Goal: Task Accomplishment & Management: Manage account settings

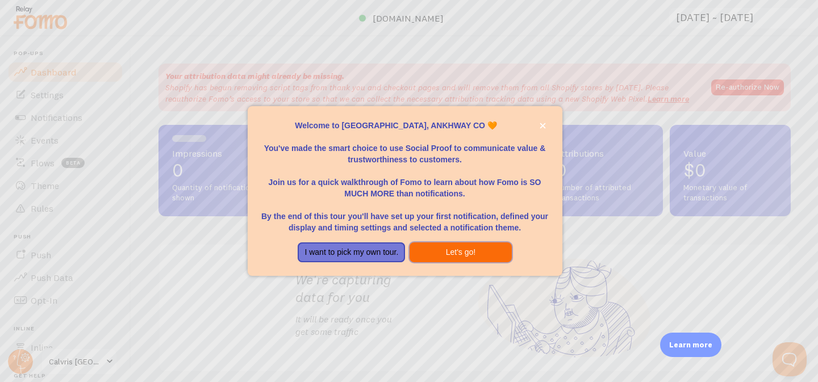
click at [462, 248] on button "Let's go!" at bounding box center [461, 253] width 102 height 20
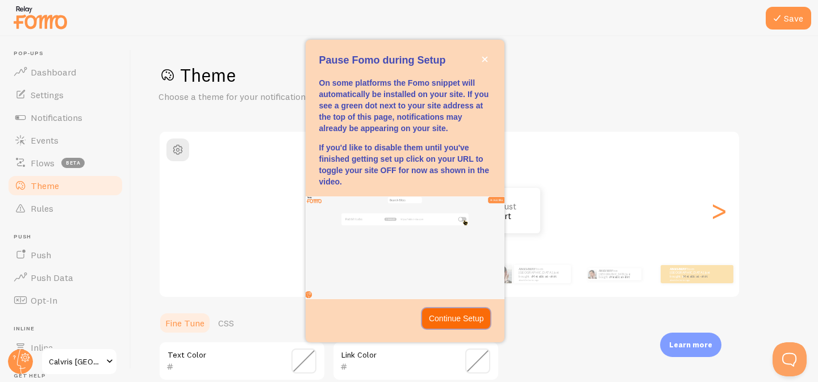
click at [455, 315] on p "Continue Setup" at bounding box center [456, 318] width 55 height 11
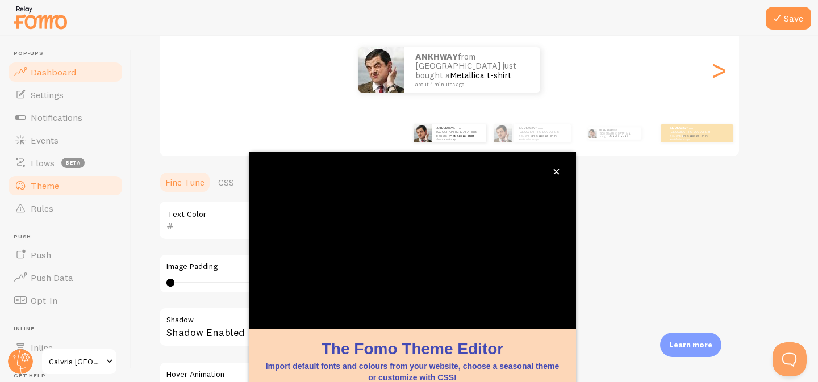
scroll to position [114, 0]
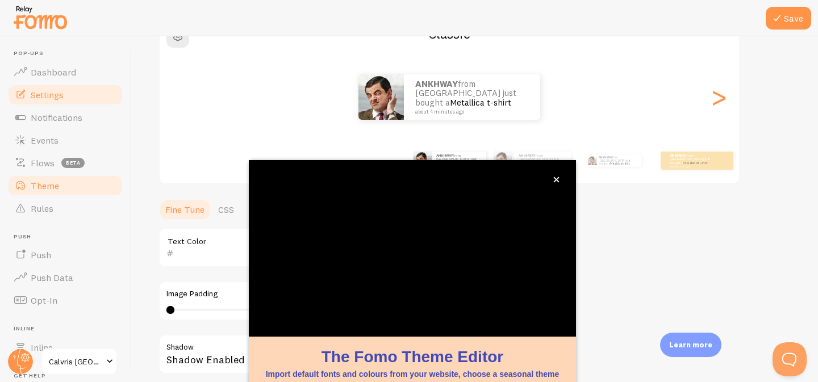
click at [82, 99] on link "Settings" at bounding box center [65, 95] width 117 height 23
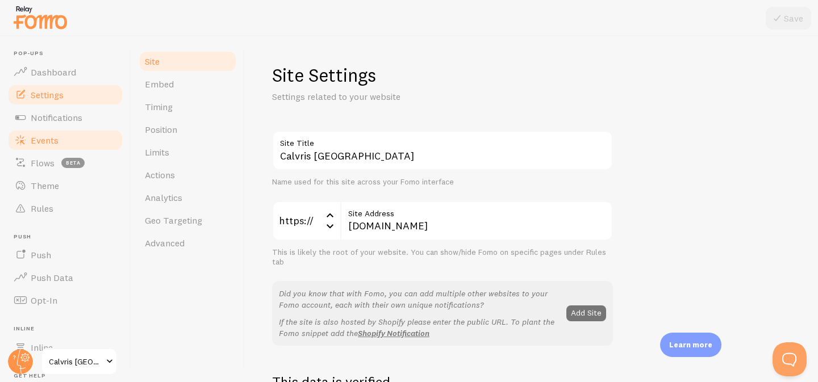
click at [70, 129] on link "Events" at bounding box center [65, 140] width 117 height 23
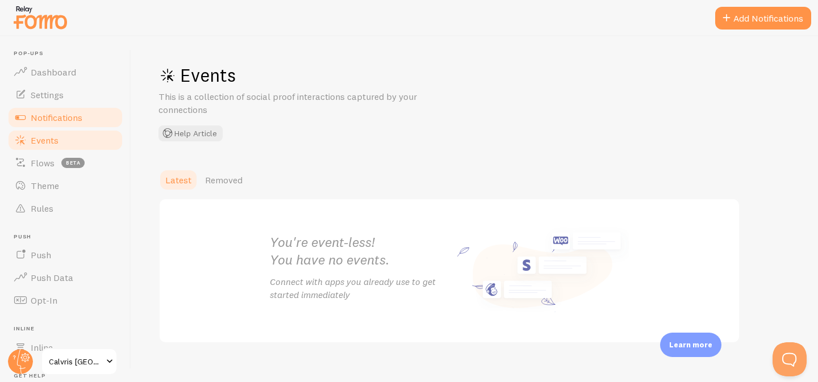
click at [76, 118] on span "Notifications" at bounding box center [57, 117] width 52 height 11
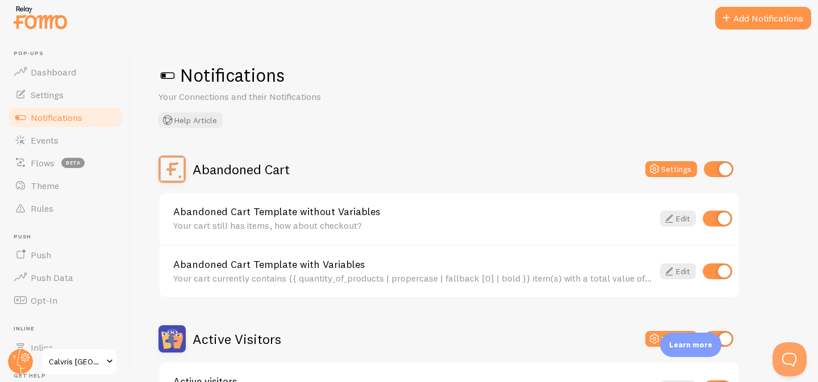
click at [722, 167] on input "checkbox" at bounding box center [719, 169] width 30 height 16
checkbox input "false"
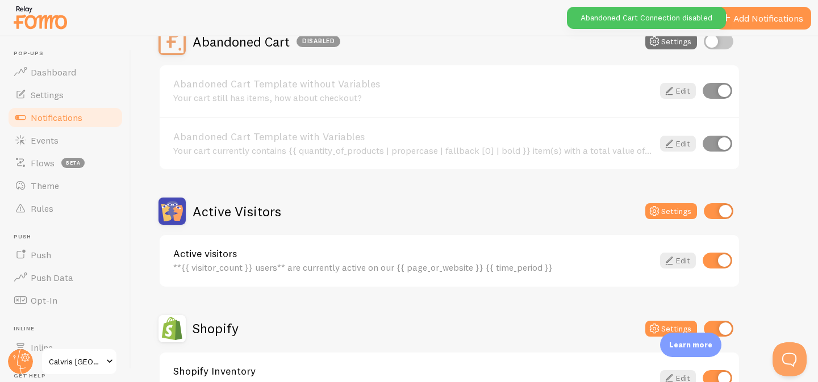
scroll to position [168, 0]
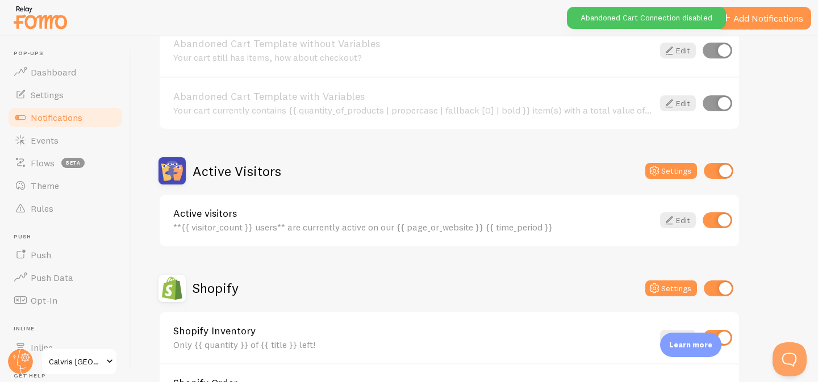
click at [722, 172] on input "checkbox" at bounding box center [719, 171] width 30 height 16
checkbox input "false"
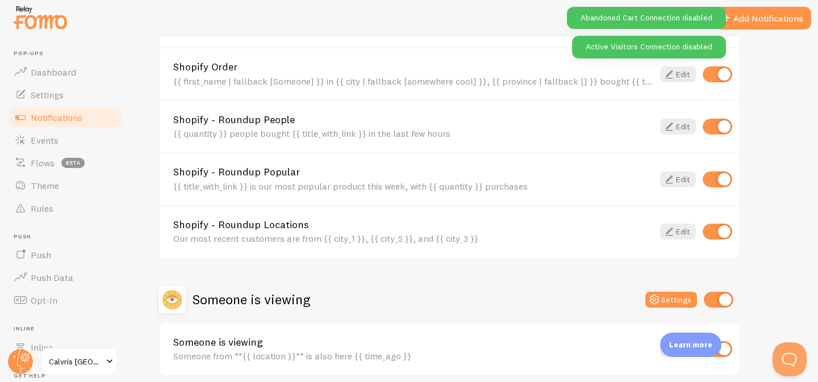
scroll to position [533, 0]
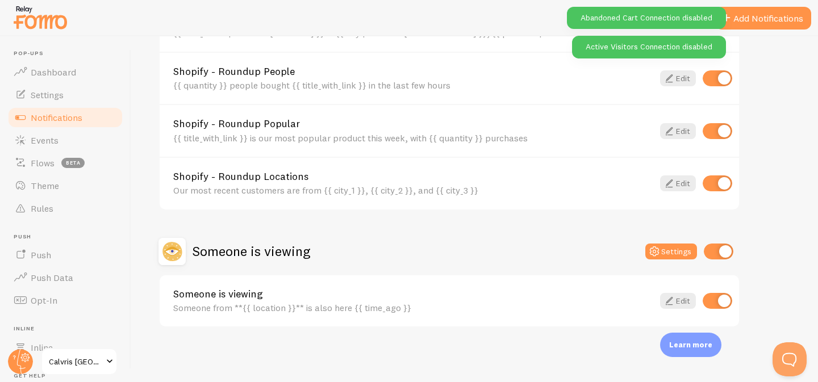
click at [717, 251] on input "checkbox" at bounding box center [719, 252] width 30 height 16
checkbox input "false"
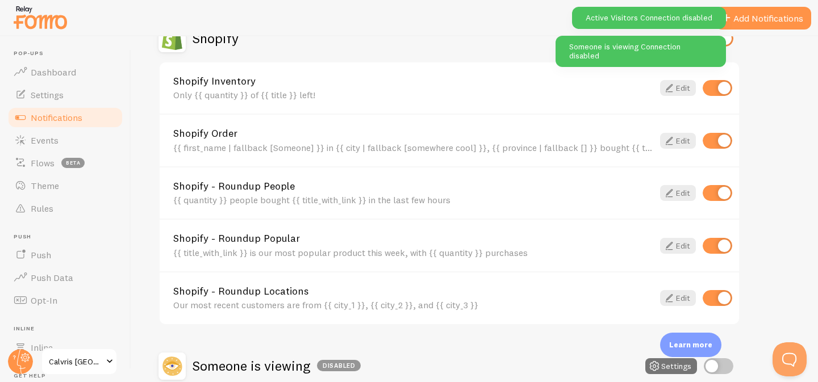
scroll to position [415, 0]
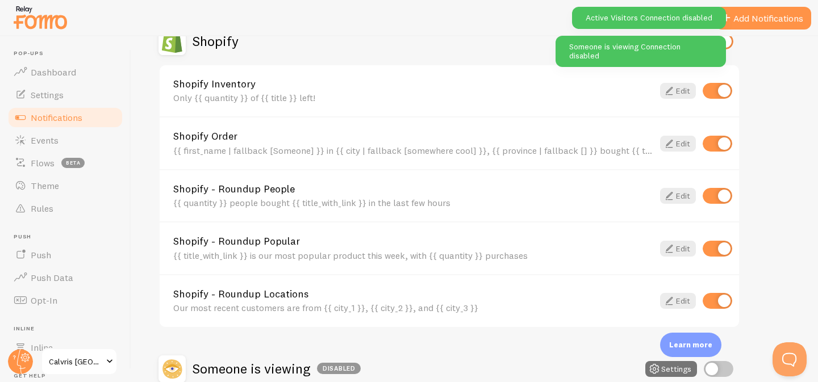
click at [721, 297] on input "checkbox" at bounding box center [718, 301] width 30 height 16
checkbox input "false"
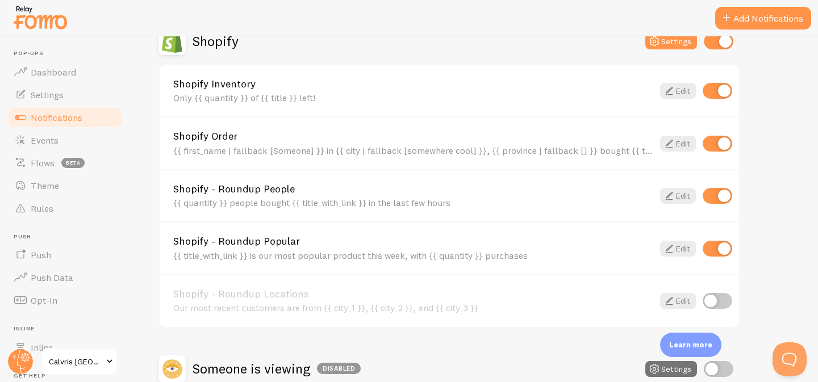
click at [716, 249] on input "checkbox" at bounding box center [718, 249] width 30 height 16
checkbox input "false"
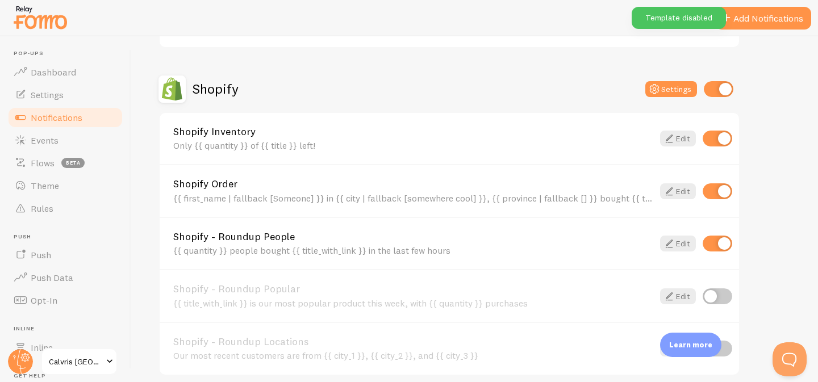
scroll to position [351, 0]
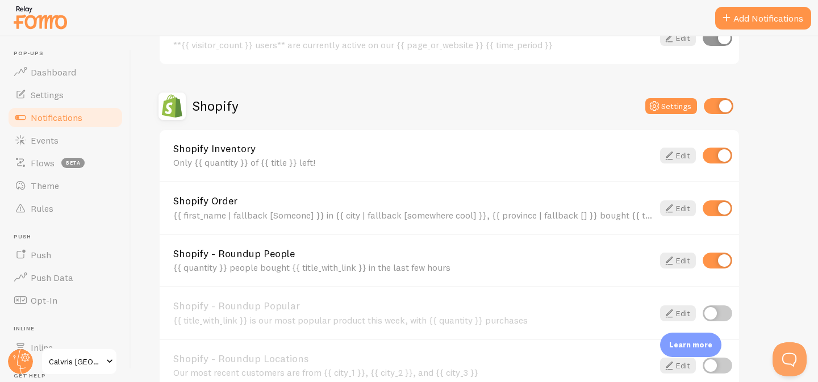
click at [721, 151] on input "checkbox" at bounding box center [718, 156] width 30 height 16
checkbox input "false"
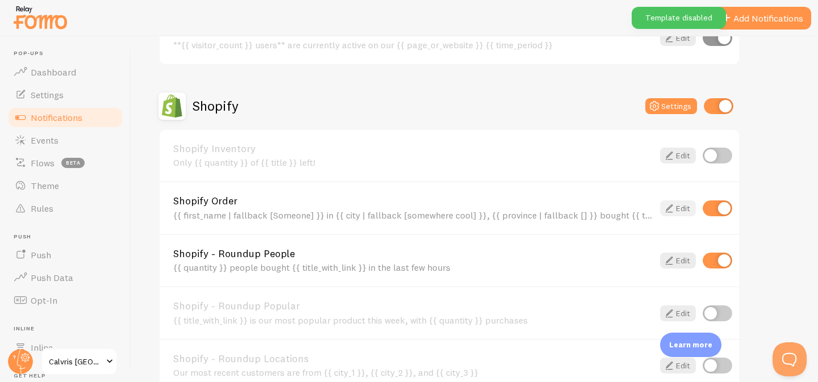
click at [679, 202] on link "Edit" at bounding box center [678, 209] width 36 height 16
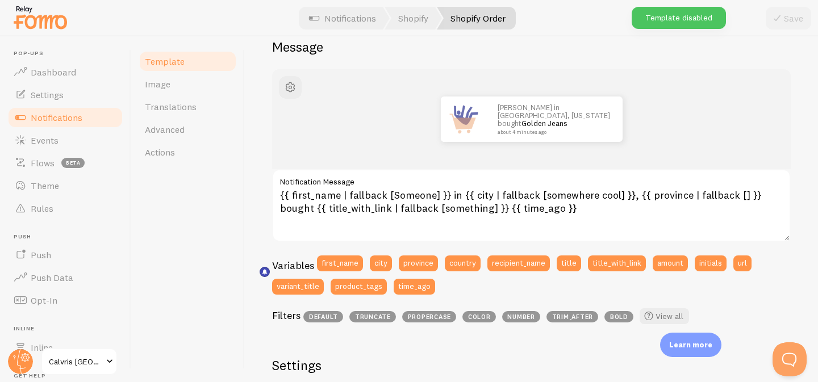
scroll to position [165, 0]
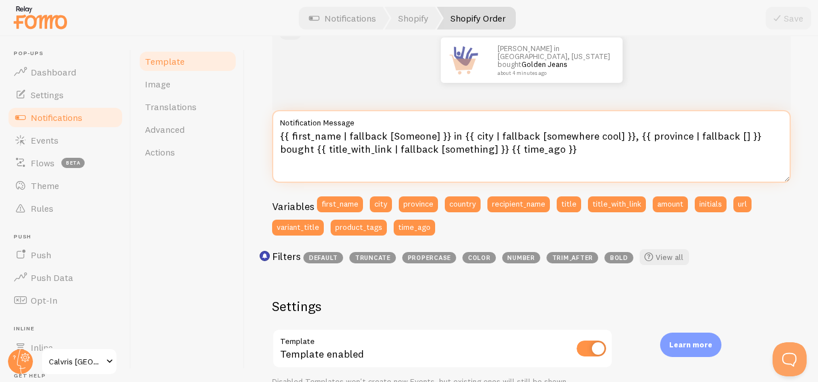
click at [451, 136] on textarea "{{ first_name | fallback [Someone] }} in {{ city | fallback [somewhere cool] }}…" at bounding box center [531, 146] width 519 height 73
click at [310, 149] on textarea "{{ first_name | fallback [Someone] }} en {{ city | fallback [somewhere cool] }}…" at bounding box center [531, 146] width 519 height 73
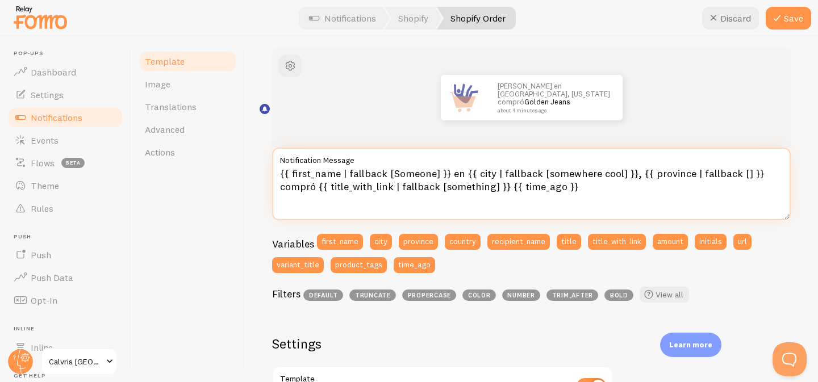
scroll to position [94, 0]
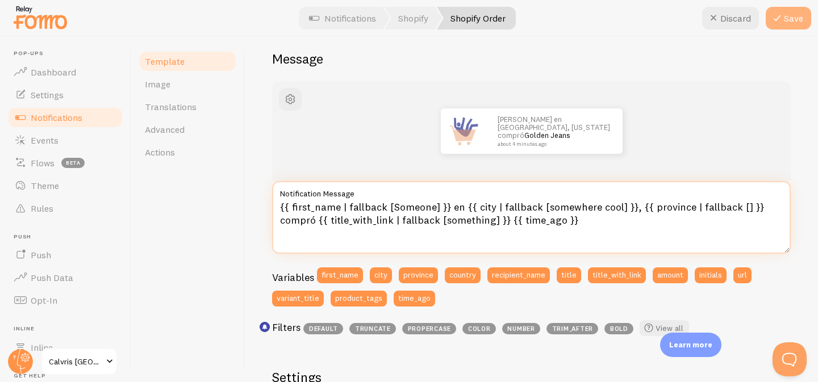
type textarea "{{ first_name | fallback [Someone] }} en {{ city | fallback [somewhere cool] }}…"
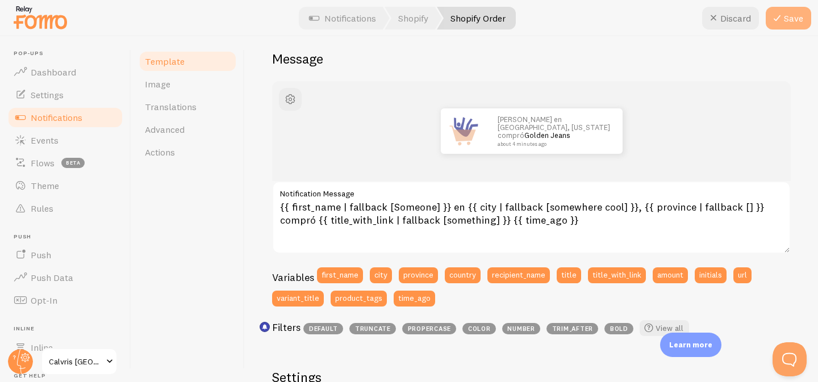
click at [789, 12] on button "Save" at bounding box center [788, 18] width 45 height 23
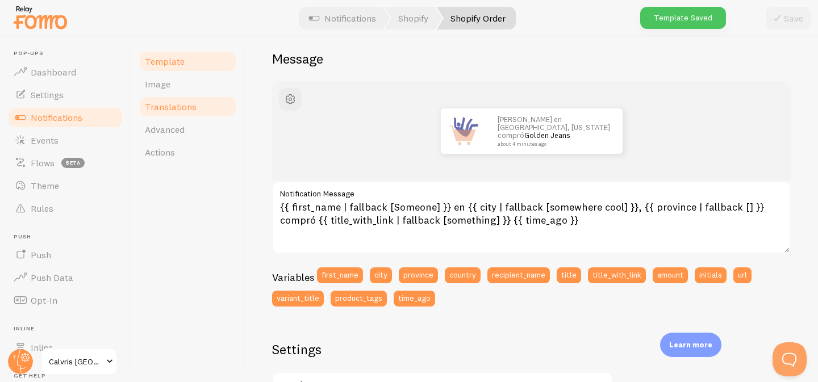
click at [185, 107] on span "Translations" at bounding box center [171, 106] width 52 height 11
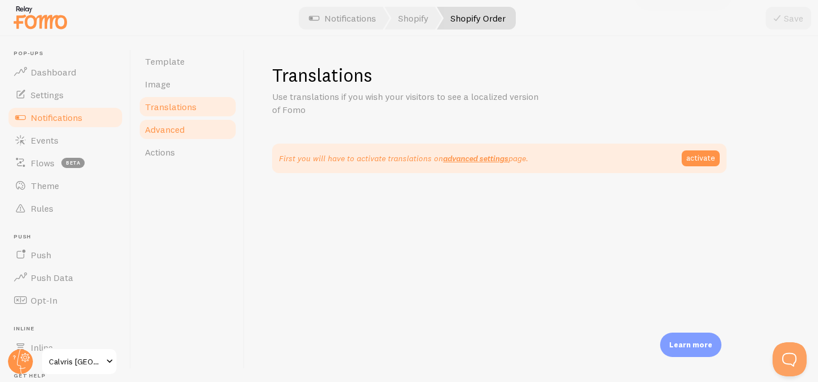
click at [177, 133] on span "Advanced" at bounding box center [165, 129] width 40 height 11
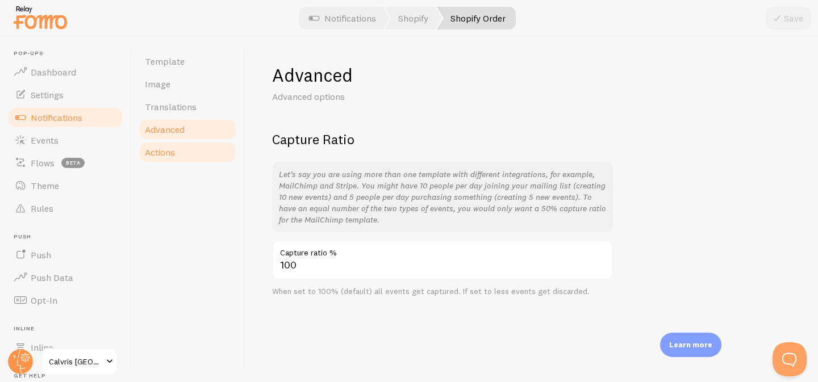
click at [177, 161] on link "Actions" at bounding box center [187, 152] width 99 height 23
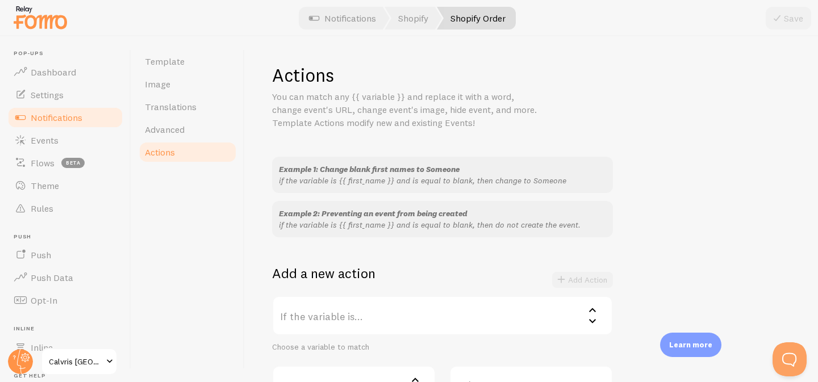
click at [94, 117] on link "Notifications" at bounding box center [65, 117] width 117 height 23
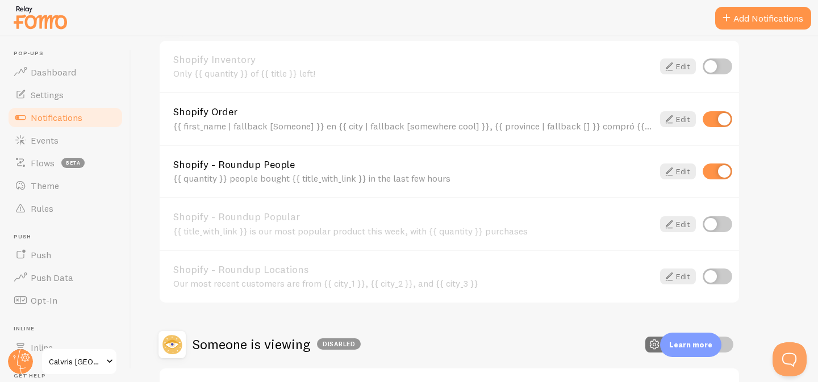
scroll to position [439, 0]
click at [686, 170] on link "Edit" at bounding box center [678, 172] width 36 height 16
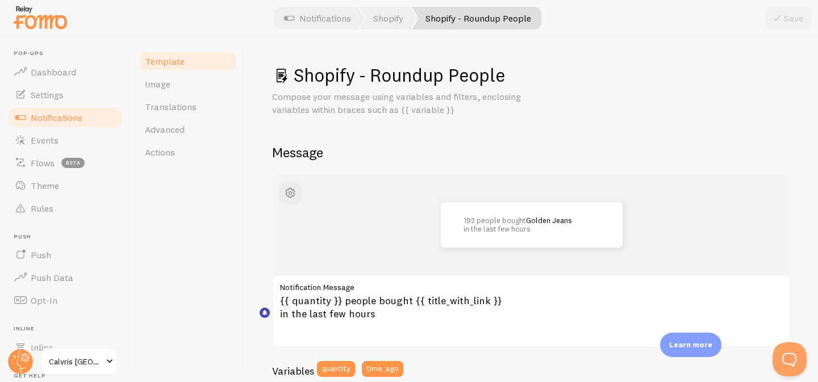
scroll to position [126, 0]
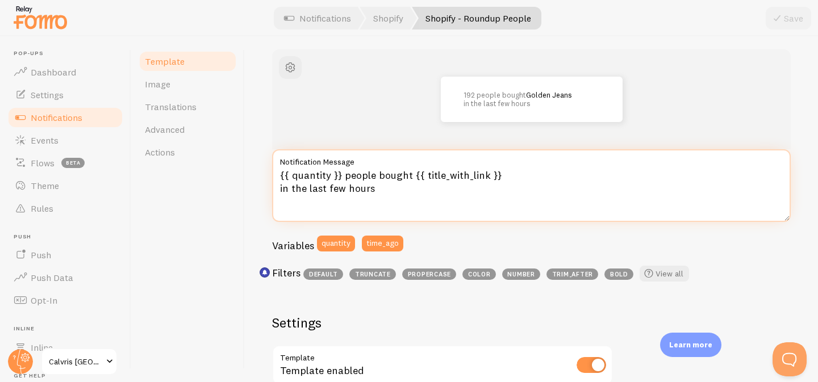
click at [409, 173] on textarea "{{ quantity }} people bought {{ title_with_link }} in the last few hours" at bounding box center [531, 185] width 519 height 73
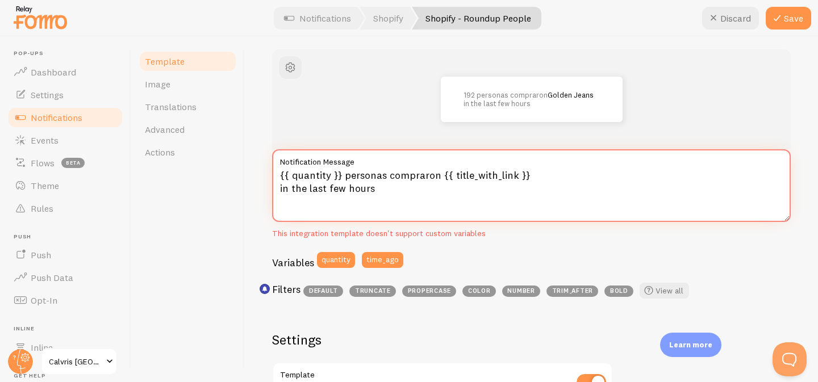
drag, startPoint x: 373, startPoint y: 189, endPoint x: 280, endPoint y: 187, distance: 93.2
click at [280, 187] on textarea "{{ quantity }} personas compraron {{ title_with_link }} in the last few hours" at bounding box center [531, 185] width 519 height 73
type textarea "{{ quantity }} personas compraron {{ title_with_link }} en las últimas horas"
click at [790, 21] on button "Save" at bounding box center [788, 18] width 45 height 23
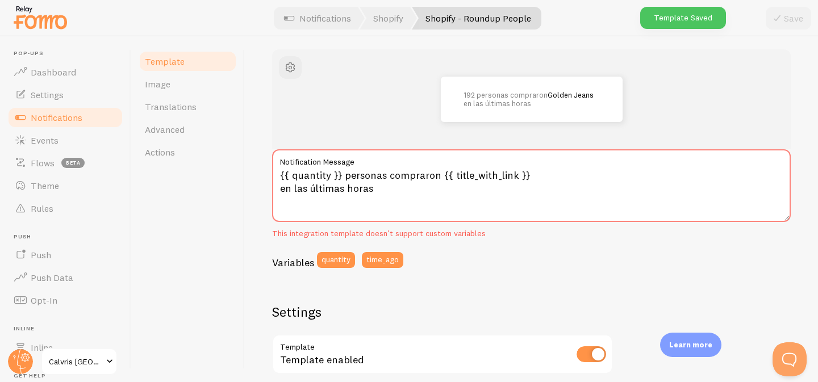
click at [181, 61] on span "Template" at bounding box center [165, 61] width 40 height 11
click at [67, 119] on span "Notifications" at bounding box center [57, 117] width 52 height 11
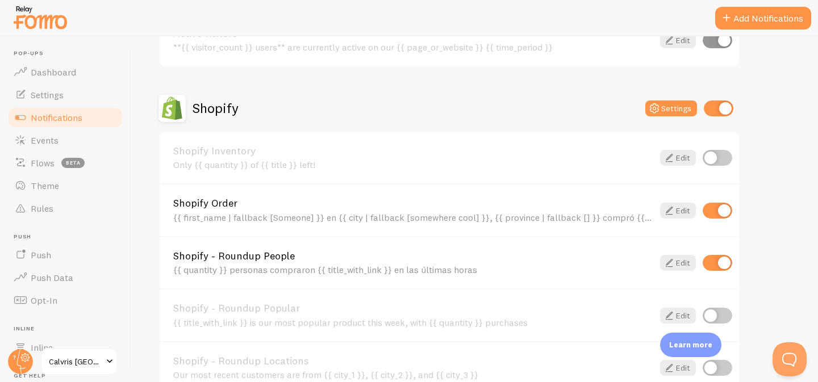
scroll to position [399, 0]
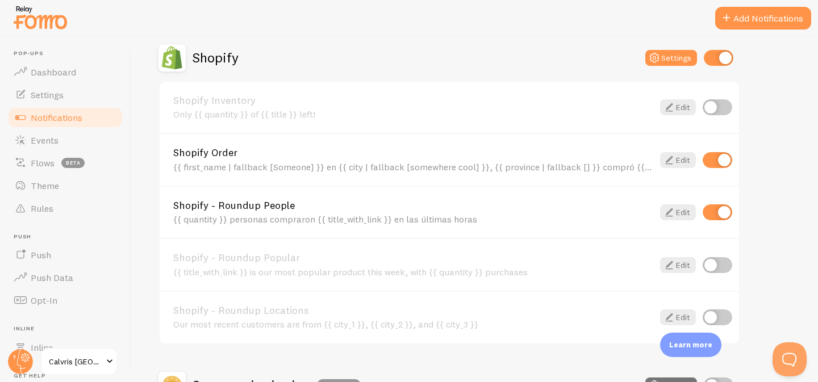
click at [719, 212] on input "checkbox" at bounding box center [718, 213] width 30 height 16
checkbox input "false"
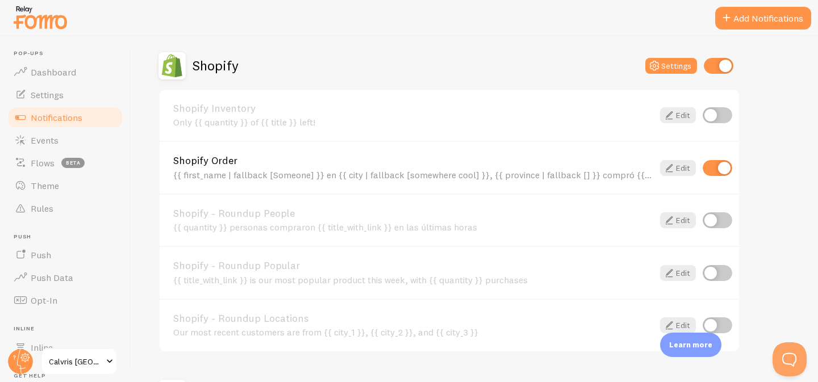
scroll to position [387, 0]
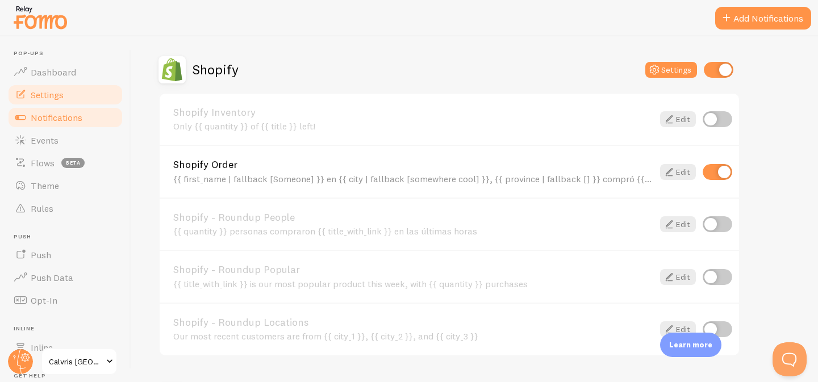
click at [88, 93] on link "Settings" at bounding box center [65, 95] width 117 height 23
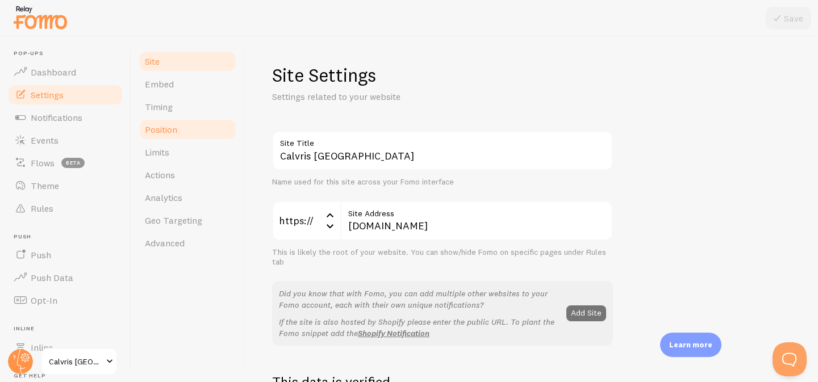
click at [176, 128] on span "Position" at bounding box center [161, 129] width 32 height 11
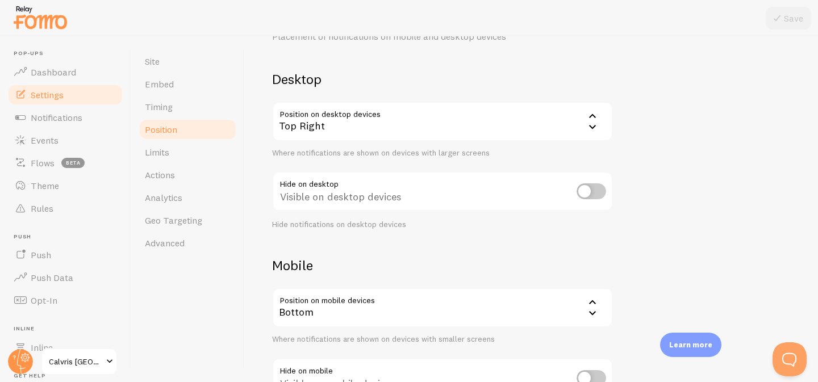
scroll to position [77, 0]
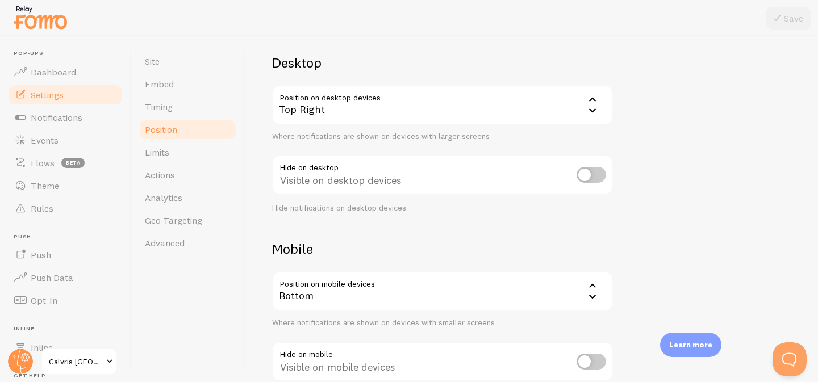
click at [587, 113] on icon at bounding box center [593, 110] width 14 height 14
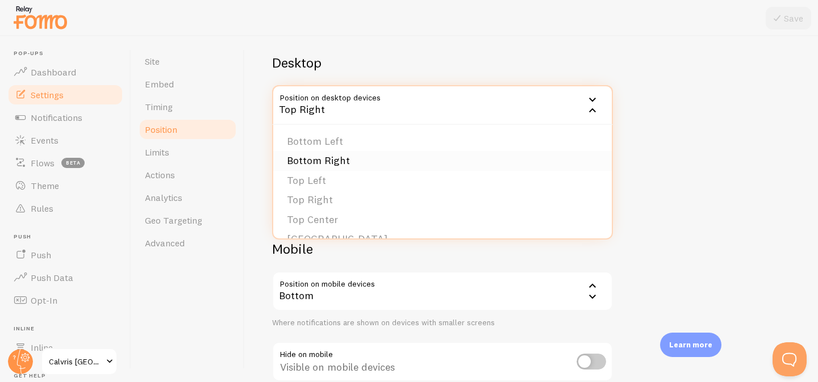
click at [373, 163] on li "Bottom Right" at bounding box center [442, 161] width 339 height 20
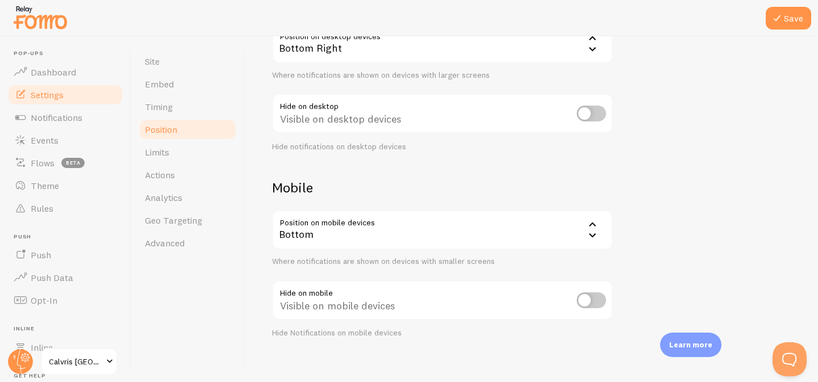
scroll to position [148, 0]
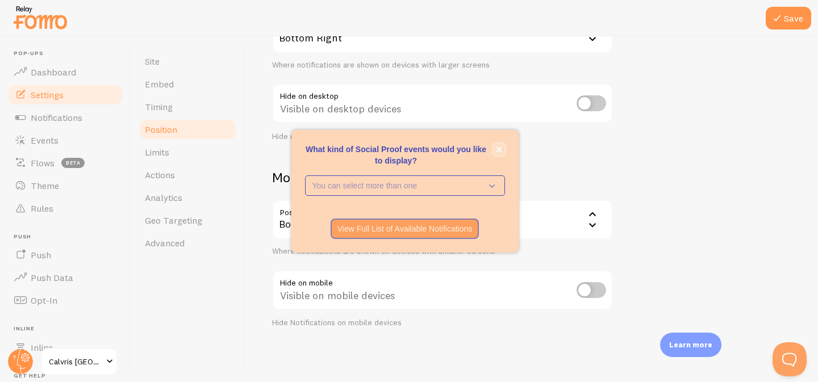
click at [498, 151] on icon "close," at bounding box center [499, 150] width 6 height 6
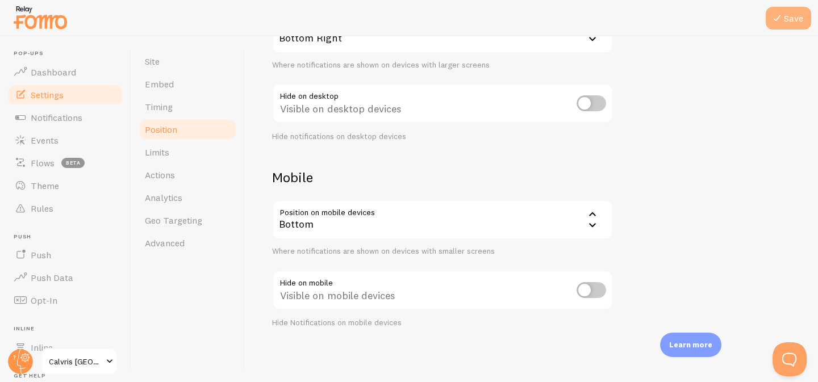
click at [795, 15] on button "Save" at bounding box center [788, 18] width 45 height 23
